Goal: Transaction & Acquisition: Purchase product/service

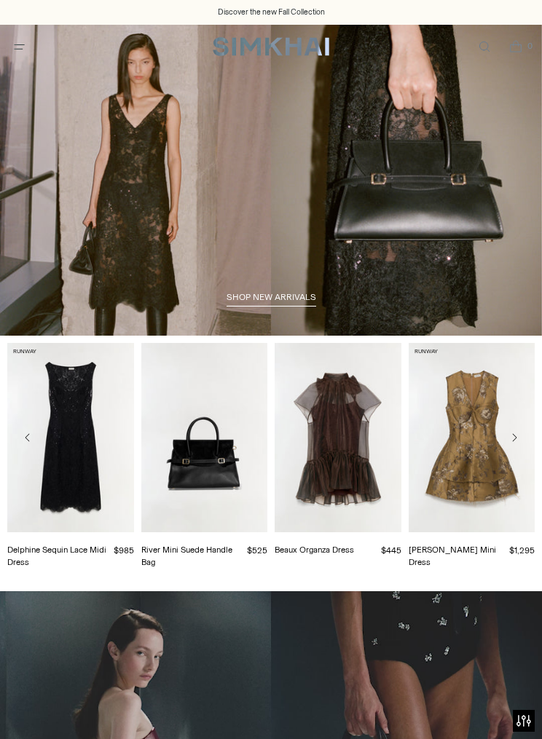
click at [285, 306] on link "shop new arrivals" at bounding box center [271, 299] width 90 height 15
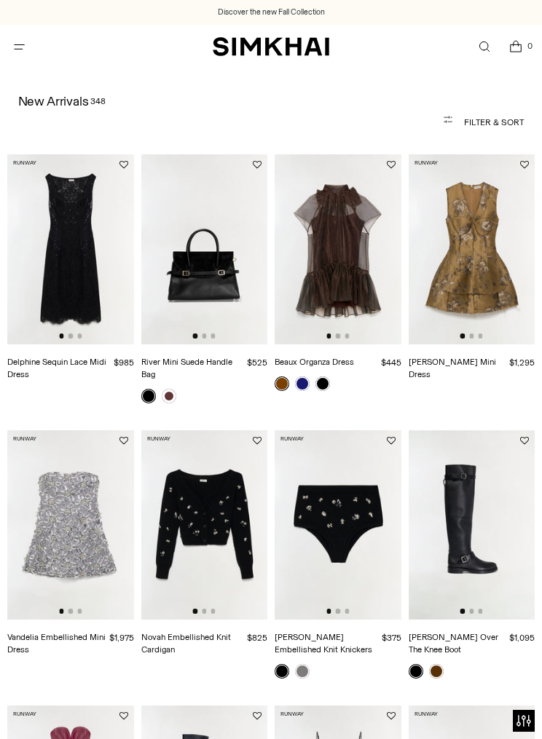
click at [349, 272] on img at bounding box center [338, 248] width 127 height 189
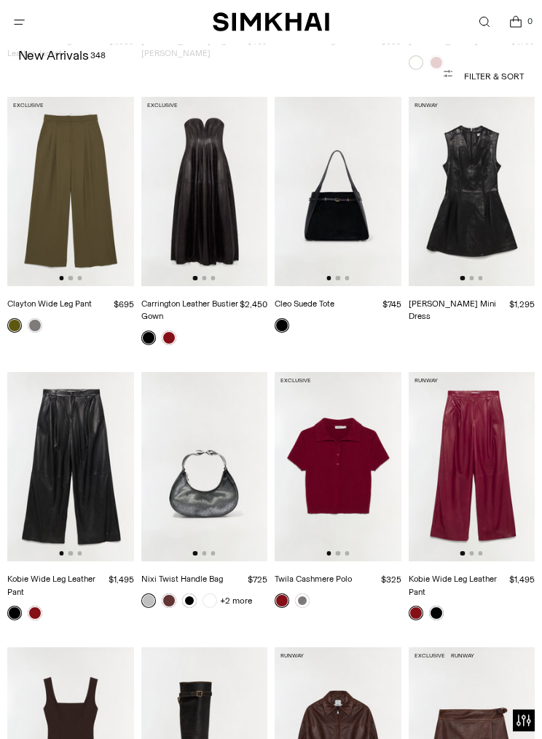
scroll to position [1961, 0]
click at [342, 448] on img at bounding box center [338, 466] width 127 height 189
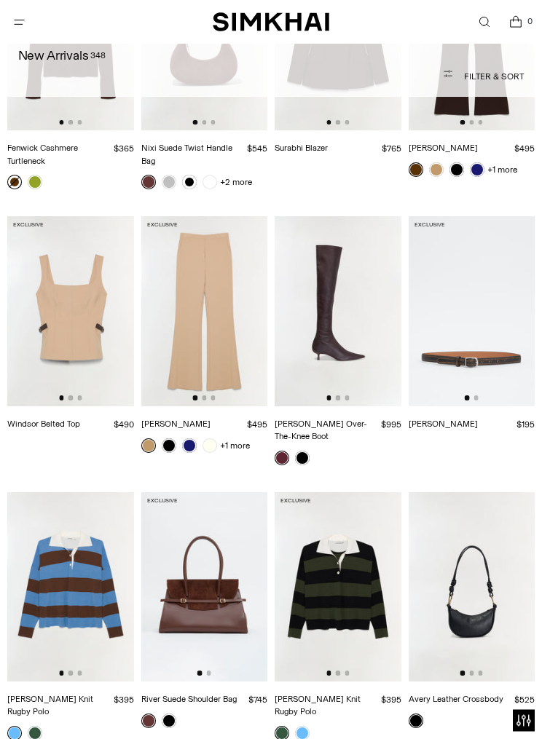
scroll to position [2943, 0]
click at [215, 304] on img at bounding box center [204, 310] width 127 height 189
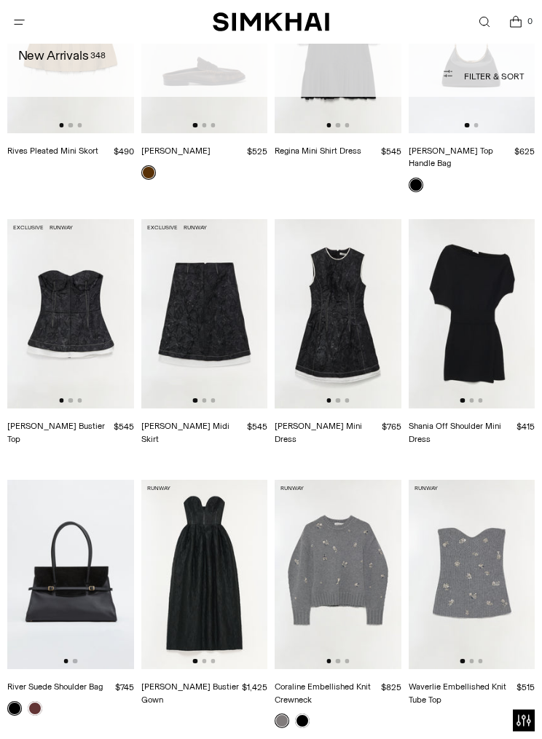
scroll to position [5695, 0]
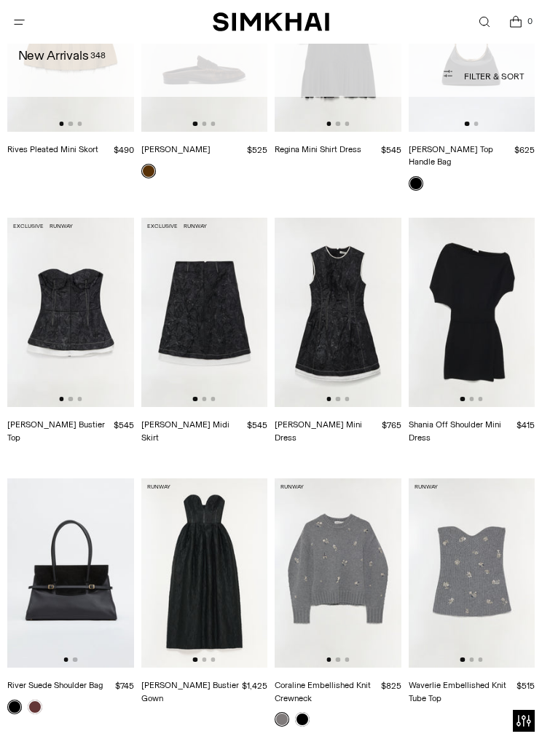
click at [474, 245] on img at bounding box center [472, 312] width 127 height 189
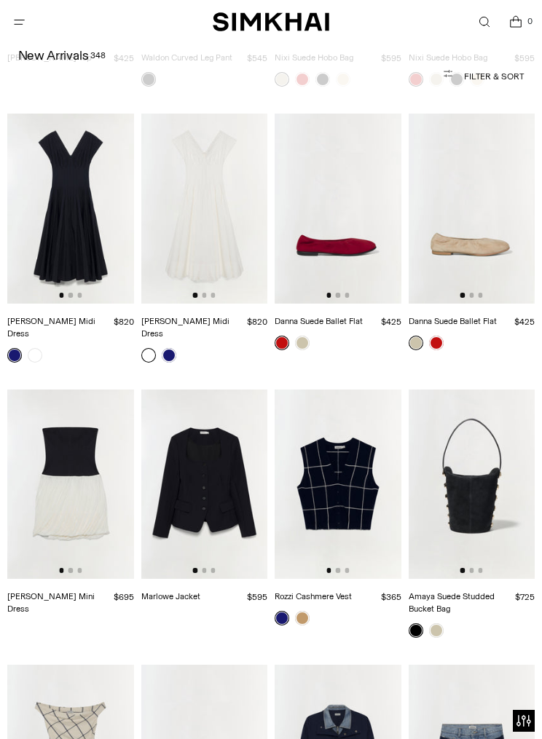
scroll to position [14271, 0]
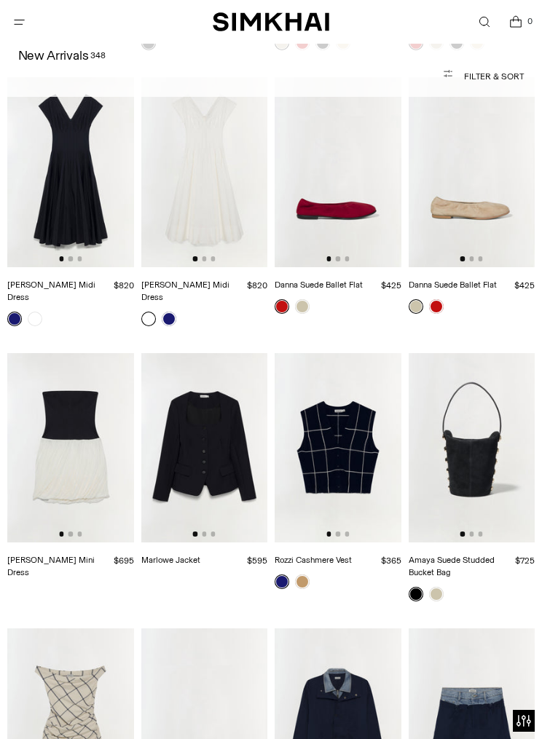
click at [355, 628] on img at bounding box center [338, 722] width 127 height 189
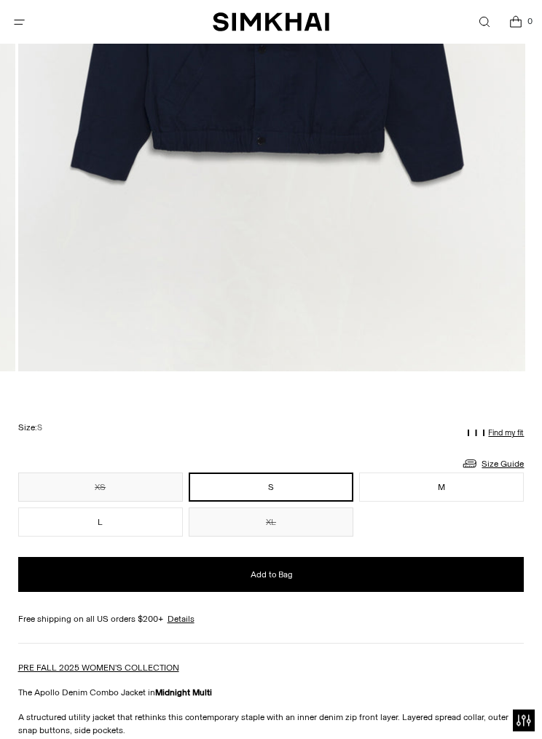
scroll to position [548, 0]
click at [505, 469] on link "Size Guide" at bounding box center [492, 463] width 63 height 18
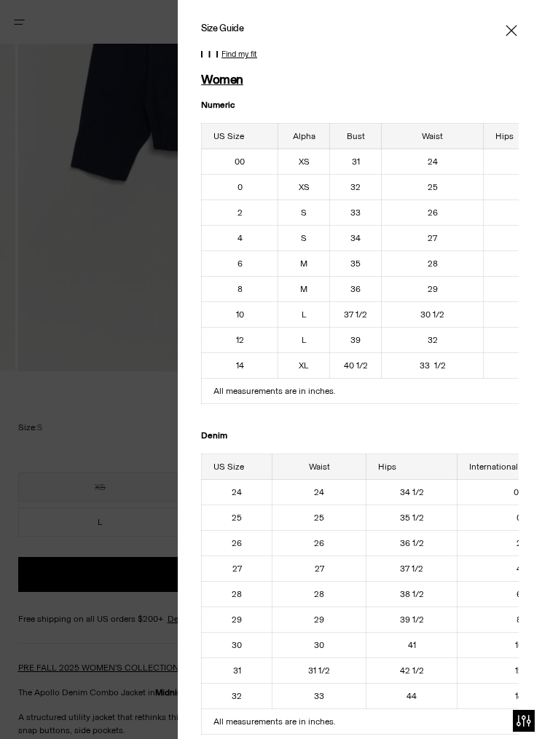
click at [408, 356] on td "33 1/2" at bounding box center [433, 365] width 102 height 25
click at [516, 25] on icon "Close" at bounding box center [510, 30] width 11 height 11
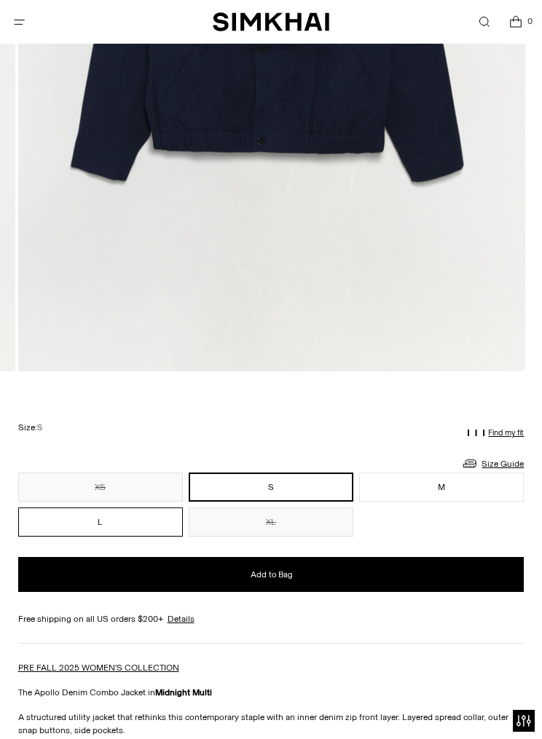
click at [130, 519] on button "L" at bounding box center [100, 522] width 165 height 29
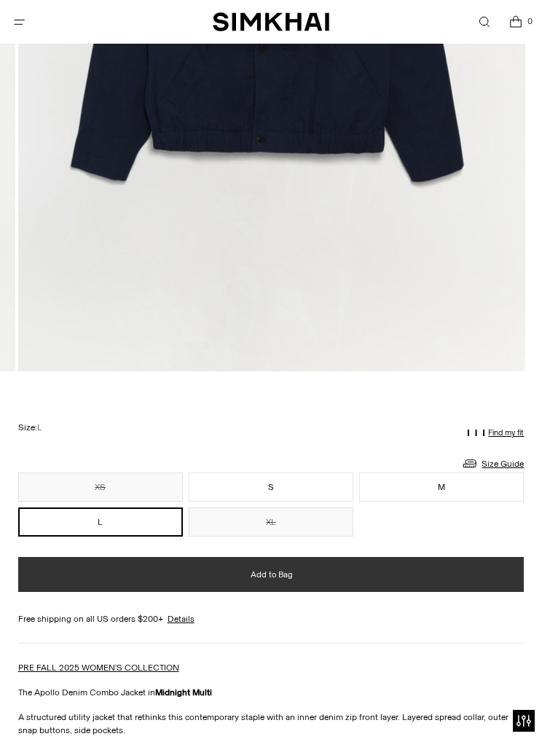
click at [369, 588] on button "Add to Bag" at bounding box center [271, 574] width 506 height 35
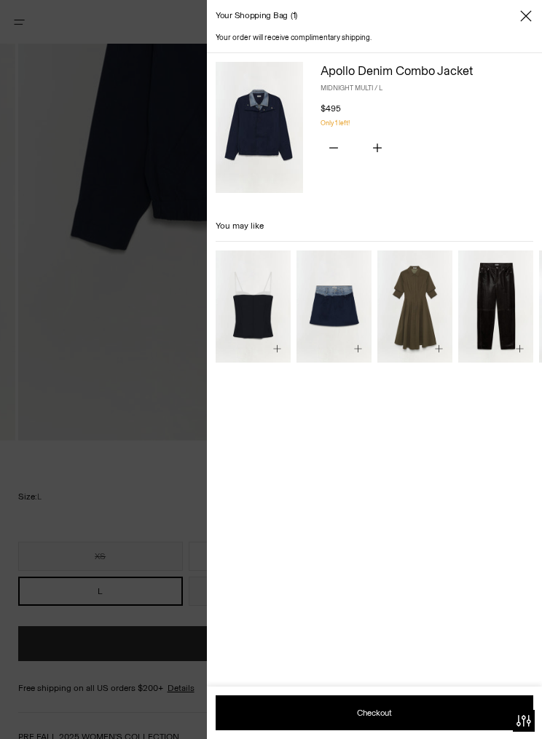
scroll to position [478, 0]
click at [534, 11] on div "Your shopping bag 1" at bounding box center [374, 16] width 335 height 32
click at [538, 10] on div "Your shopping bag 1" at bounding box center [374, 16] width 335 height 32
click at [537, 14] on div "Your shopping bag 1" at bounding box center [374, 16] width 335 height 32
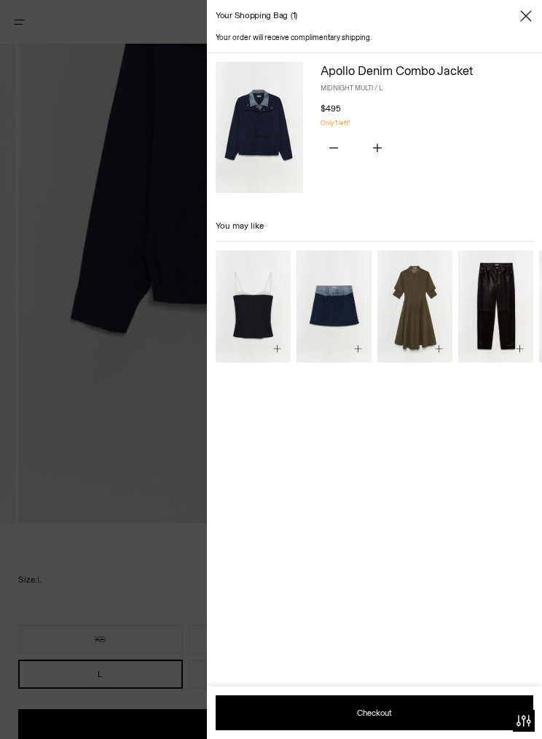
scroll to position [395, 0]
click at [331, 306] on img "Hampton Denim Combo Mini Skirt" at bounding box center [333, 306] width 75 height 113
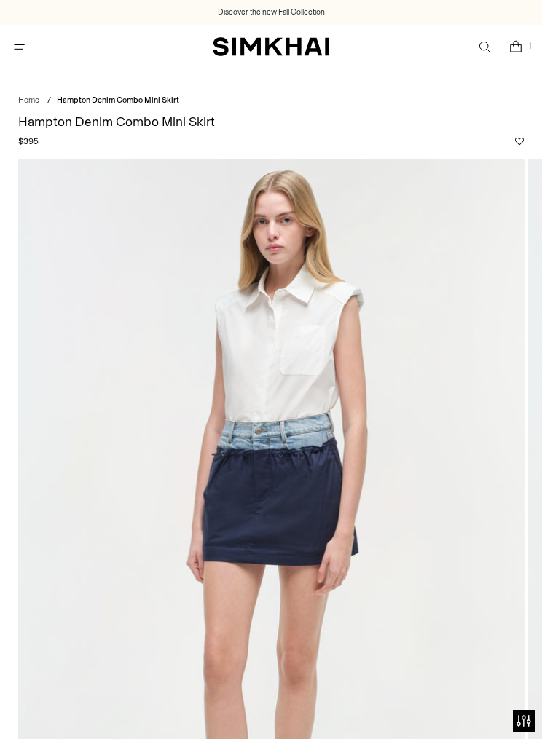
click at [509, 42] on icon "Open cart modal" at bounding box center [515, 46] width 19 height 15
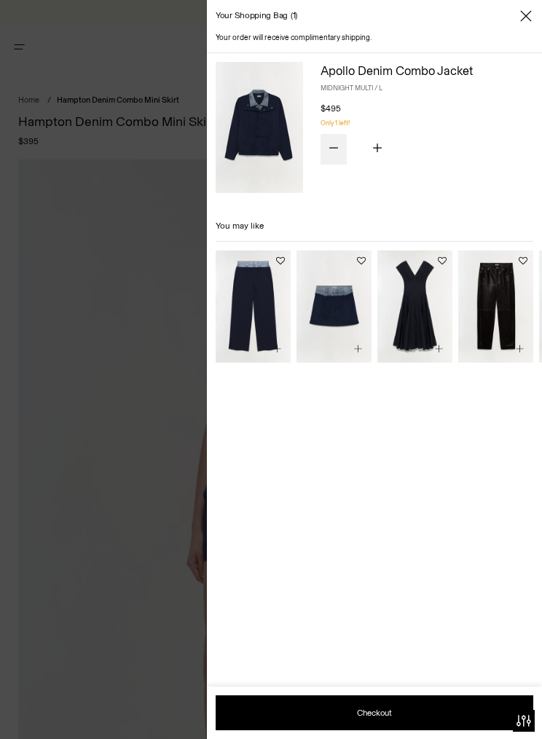
click at [334, 143] on icon "Subtract product quantity" at bounding box center [333, 147] width 9 height 9
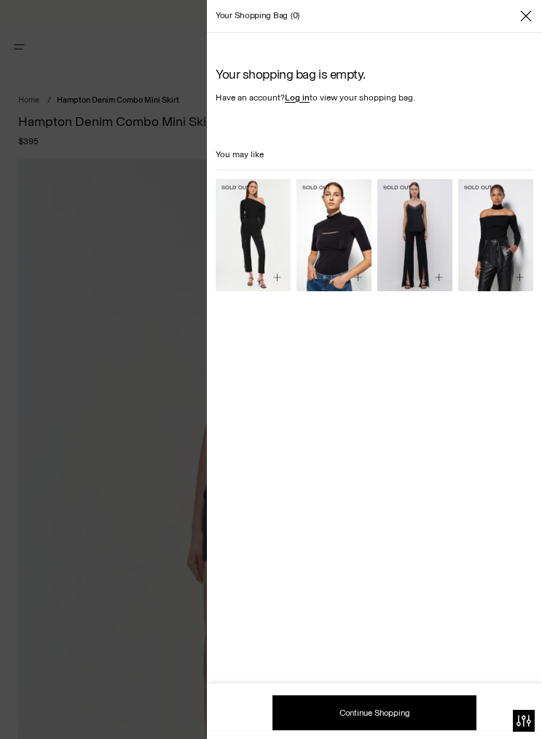
click at [530, 9] on icon "Close" at bounding box center [526, 16] width 12 height 15
